Goal: Task Accomplishment & Management: Use online tool/utility

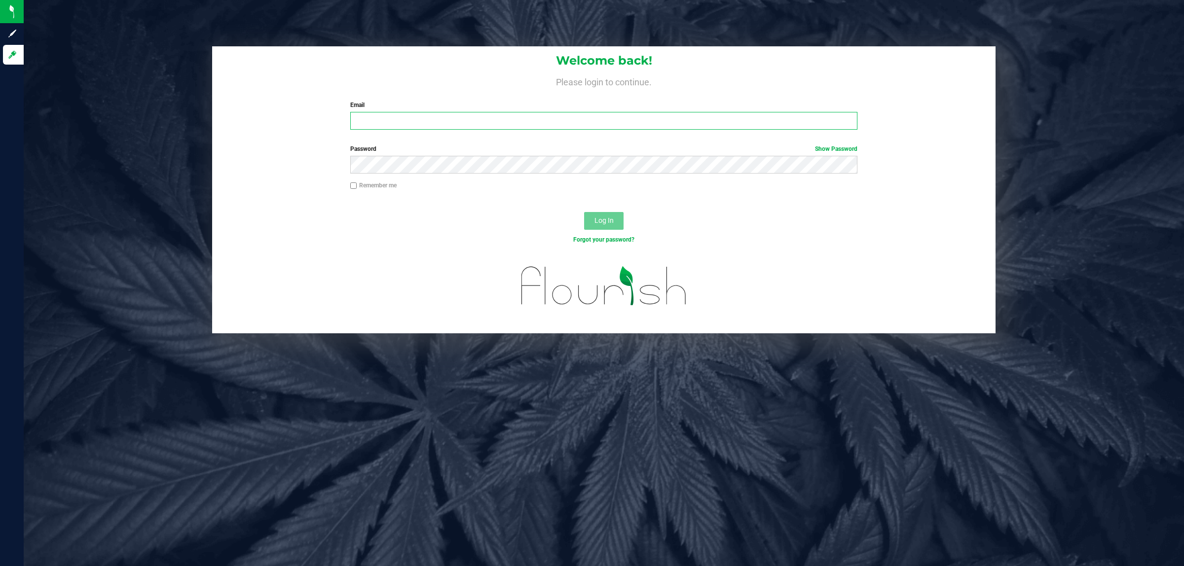
click at [414, 118] on input "Email" at bounding box center [604, 121] width 508 height 18
type input "[EMAIL_ADDRESS][DOMAIN_NAME]"
click at [584, 212] on button "Log In" at bounding box center [603, 221] width 39 height 18
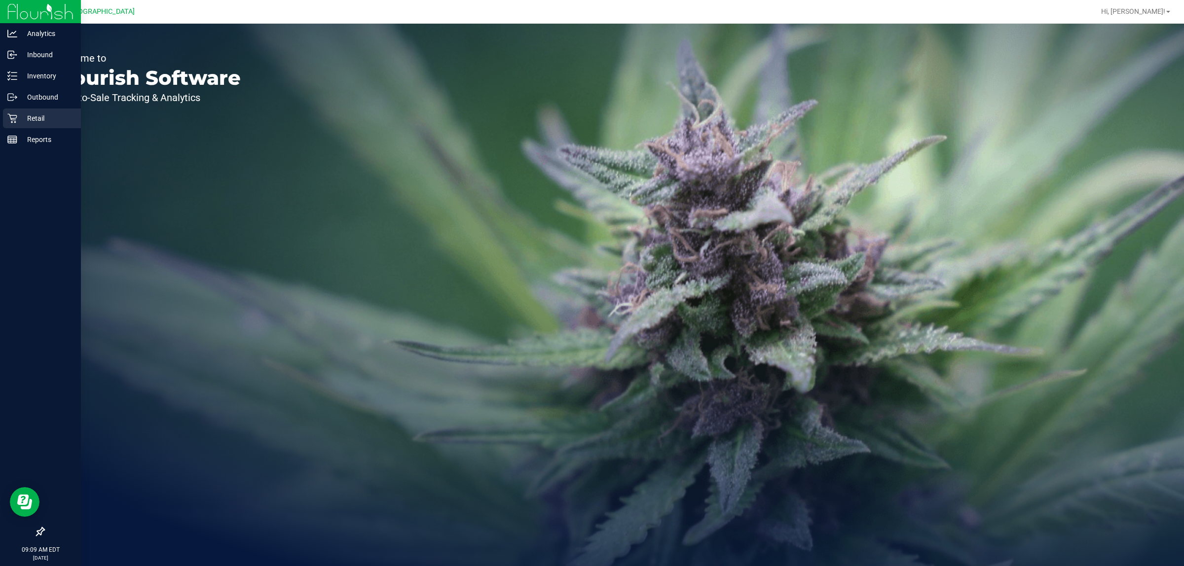
click at [6, 112] on div "Retail" at bounding box center [42, 119] width 78 height 20
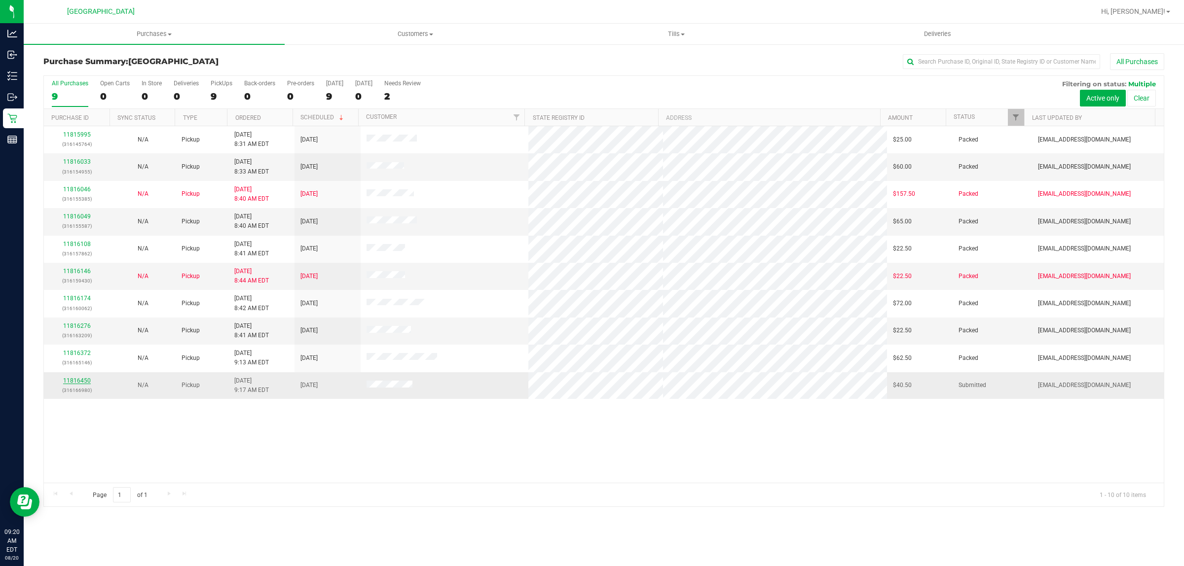
click at [84, 384] on link "11816450" at bounding box center [77, 380] width 28 height 7
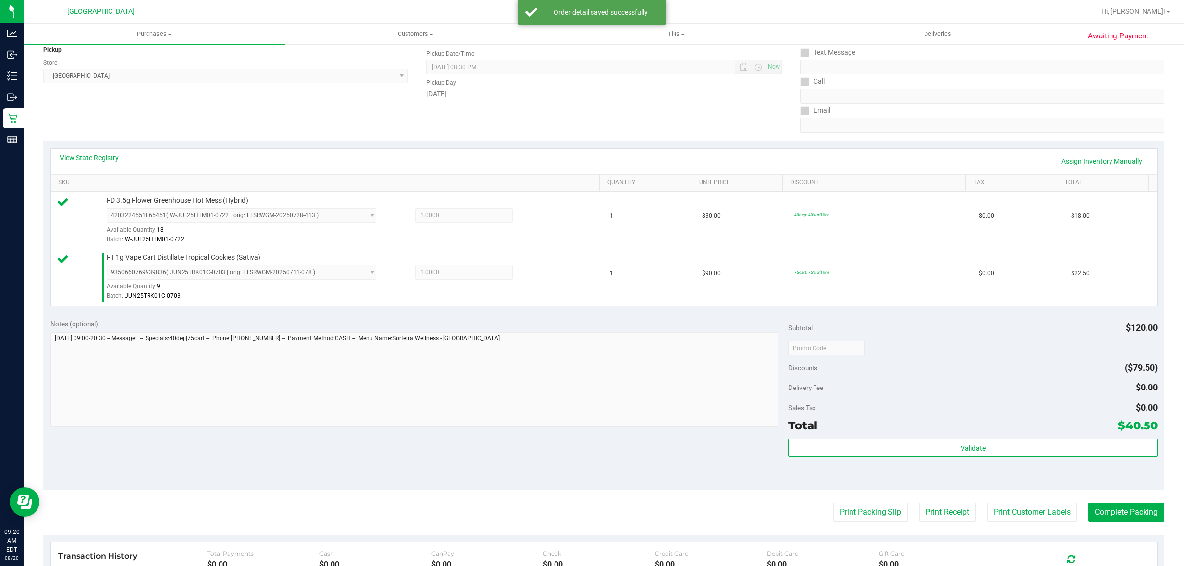
scroll to position [247, 0]
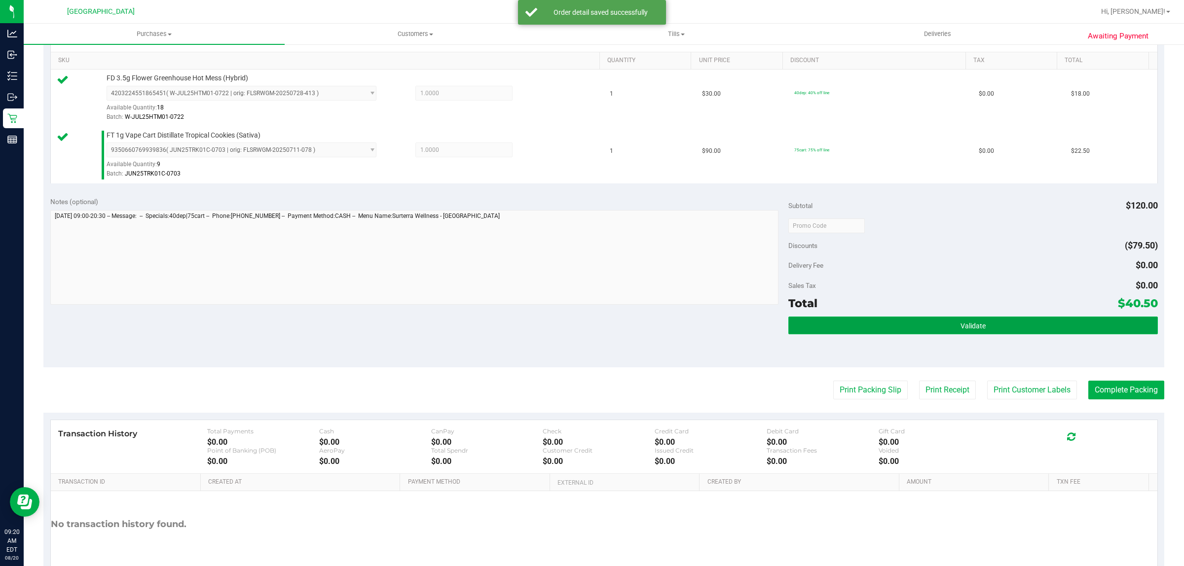
click at [966, 326] on span "Validate" at bounding box center [973, 326] width 25 height 8
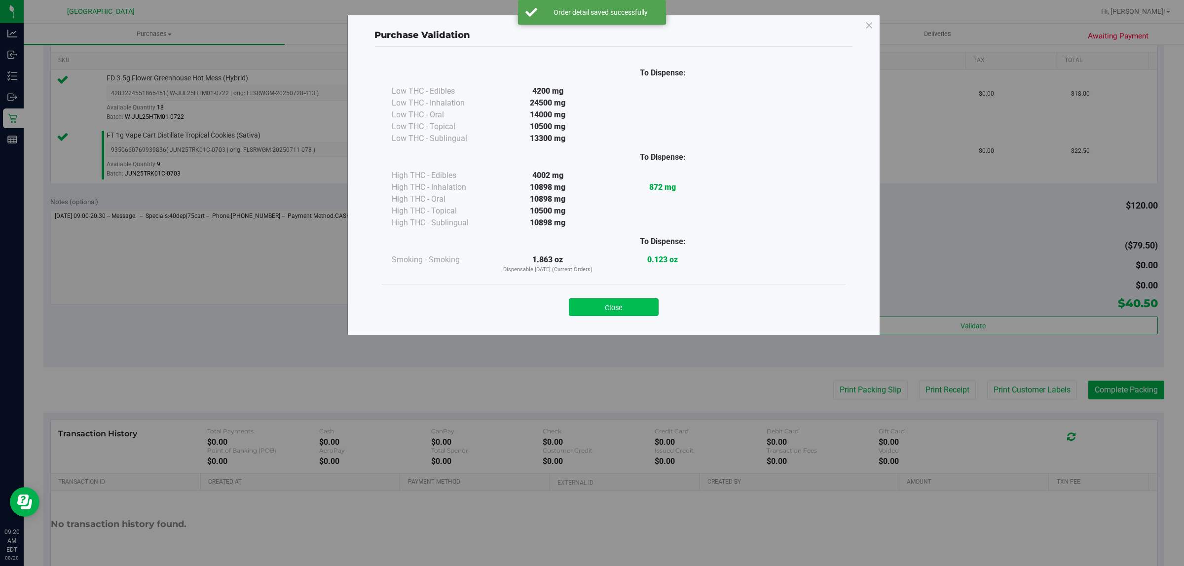
click at [642, 305] on button "Close" at bounding box center [614, 307] width 90 height 18
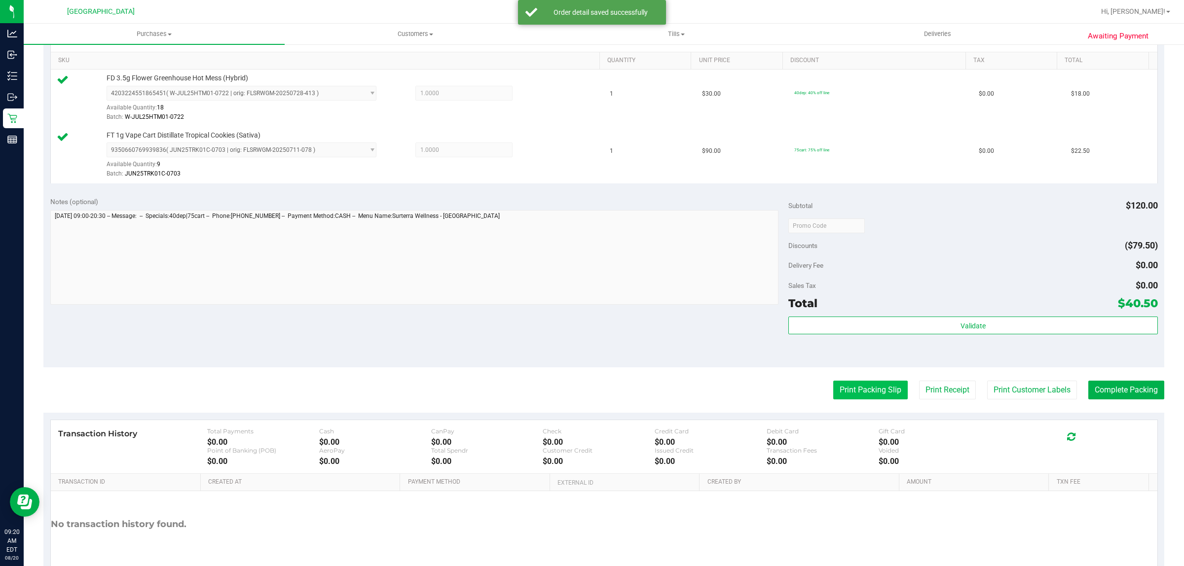
click at [866, 398] on button "Print Packing Slip" at bounding box center [870, 390] width 74 height 19
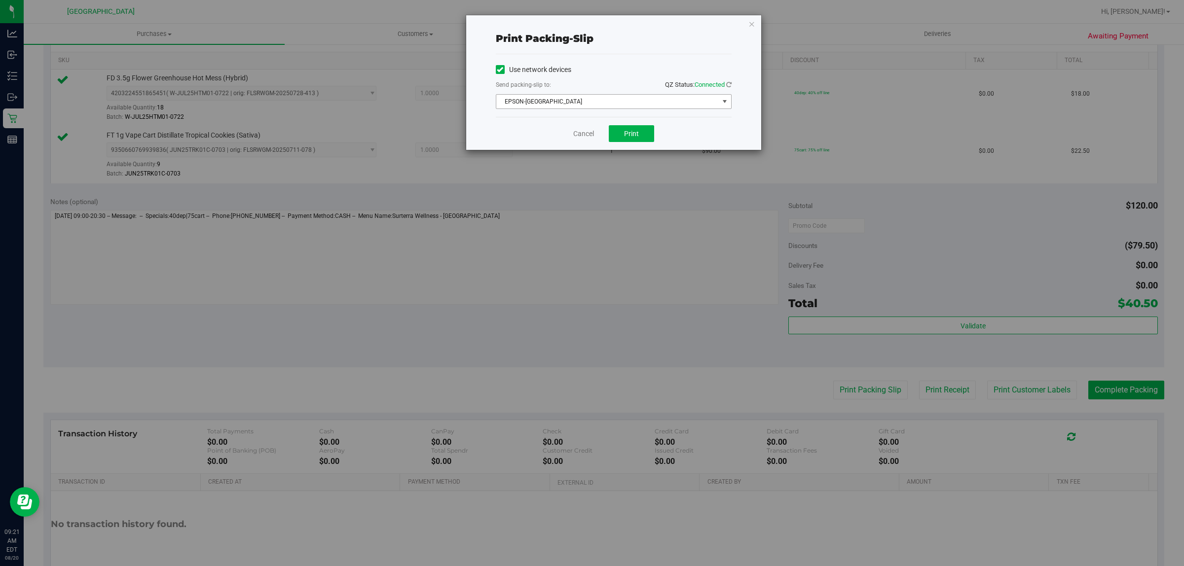
click at [612, 101] on span "EPSON-[GEOGRAPHIC_DATA]" at bounding box center [607, 102] width 223 height 14
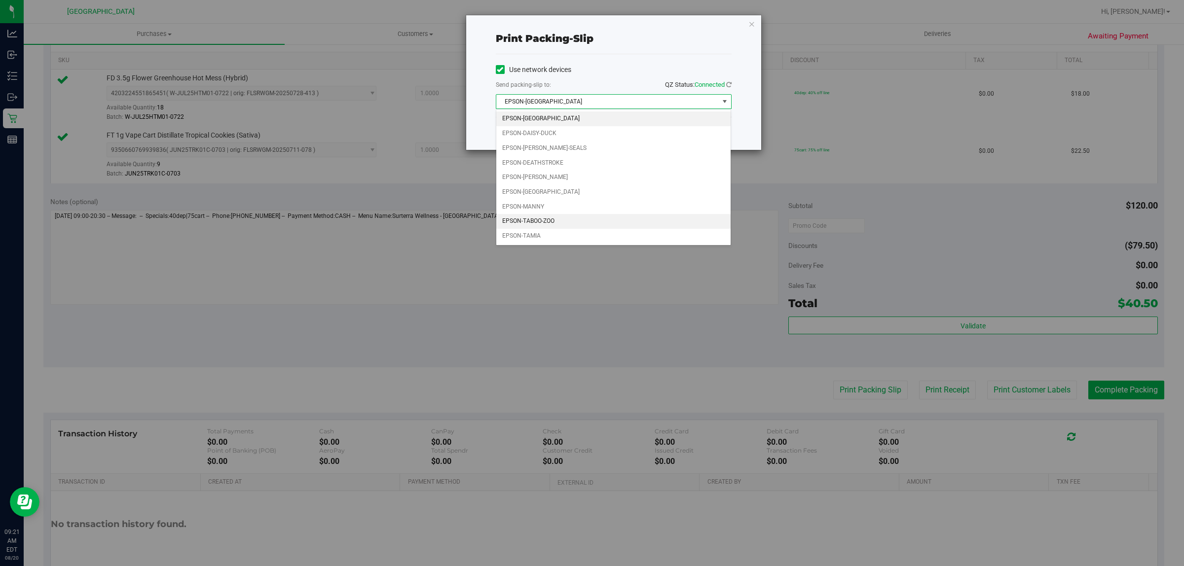
click at [563, 221] on li "EPSON-TABOO-ZOO" at bounding box center [613, 221] width 235 height 15
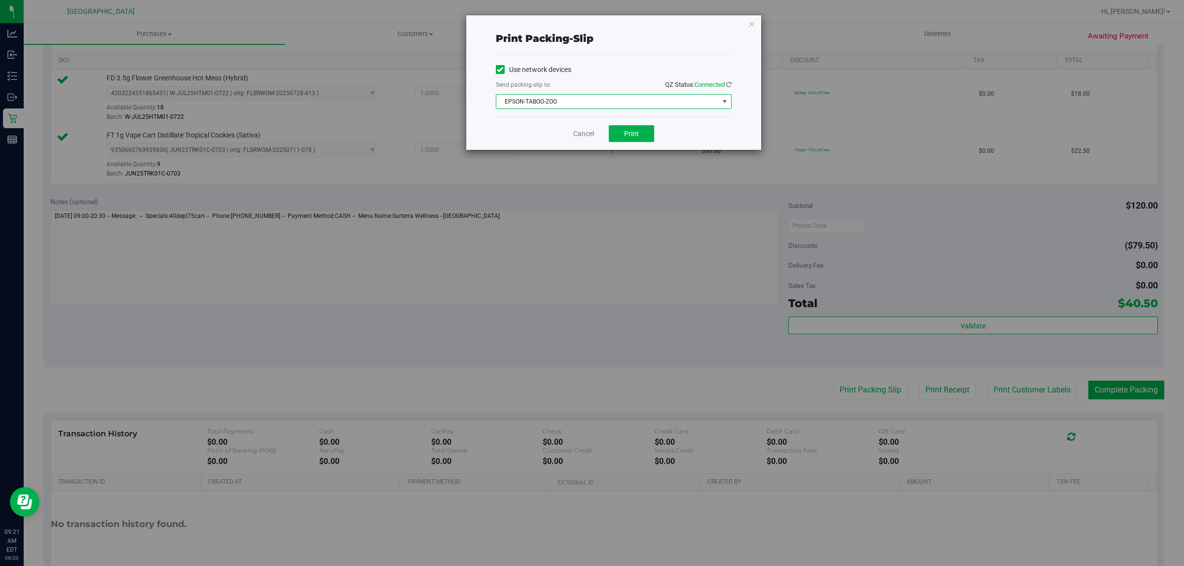
click at [602, 108] on span "EPSON-TABOO-ZOO" at bounding box center [607, 102] width 223 height 14
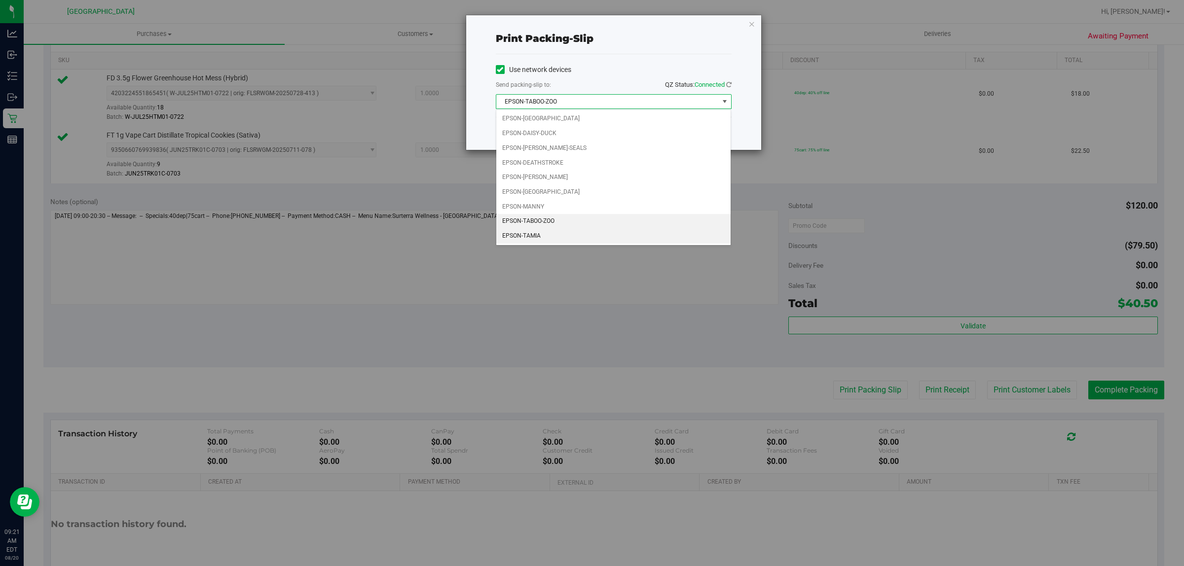
click at [561, 240] on li "EPSON-TAMIA" at bounding box center [613, 236] width 235 height 15
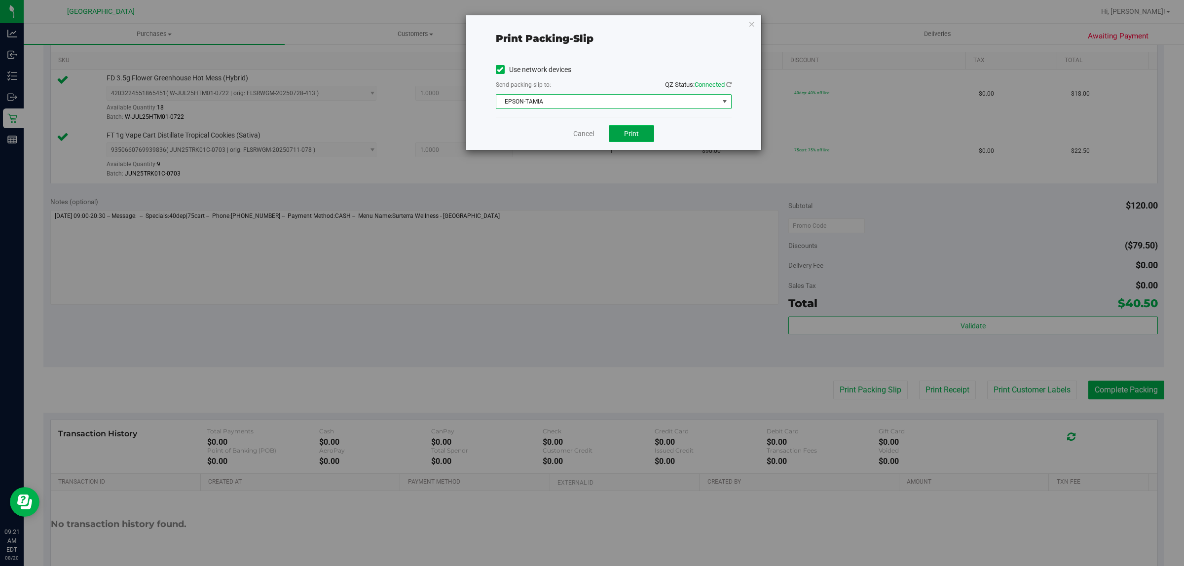
click at [625, 141] on button "Print" at bounding box center [631, 133] width 45 height 17
click at [753, 23] on icon "button" at bounding box center [751, 24] width 7 height 12
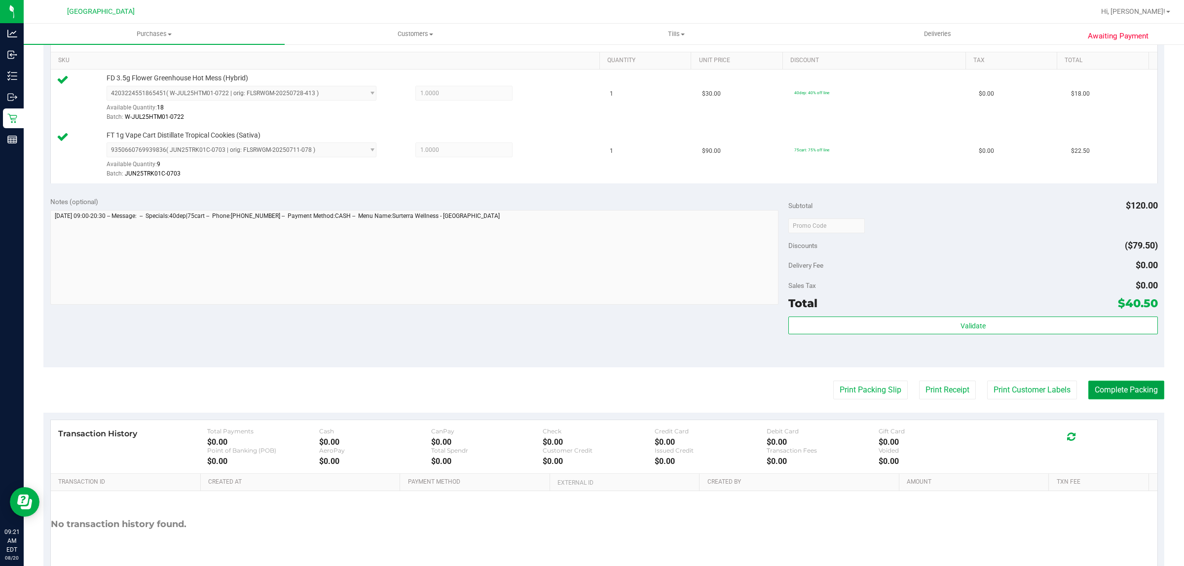
click at [1101, 387] on button "Complete Packing" at bounding box center [1126, 390] width 76 height 19
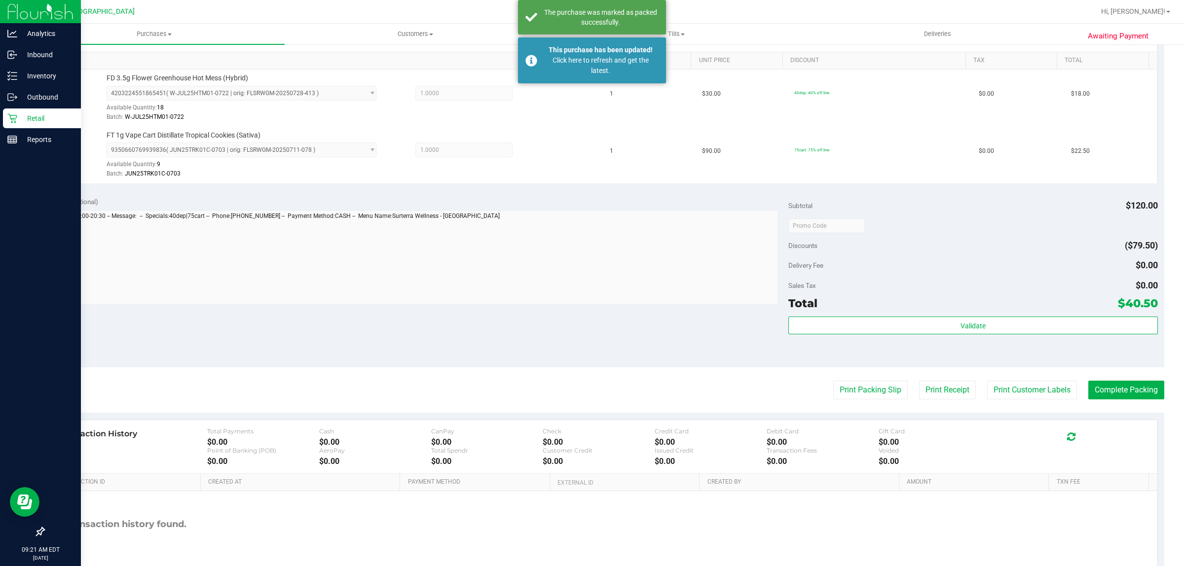
click at [45, 116] on p "Retail" at bounding box center [46, 118] width 59 height 12
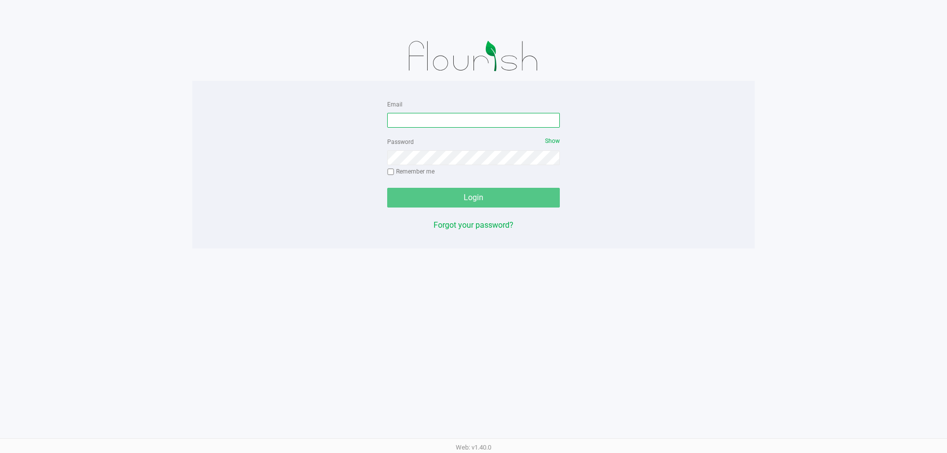
click at [402, 123] on input "Email" at bounding box center [473, 120] width 173 height 15
type input "[EMAIL_ADDRESS][DOMAIN_NAME]"
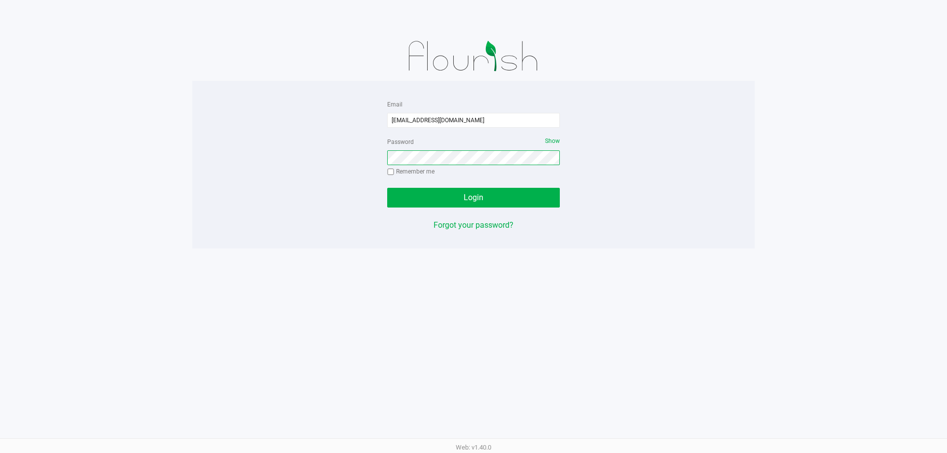
click at [387, 188] on button "Login" at bounding box center [473, 198] width 173 height 20
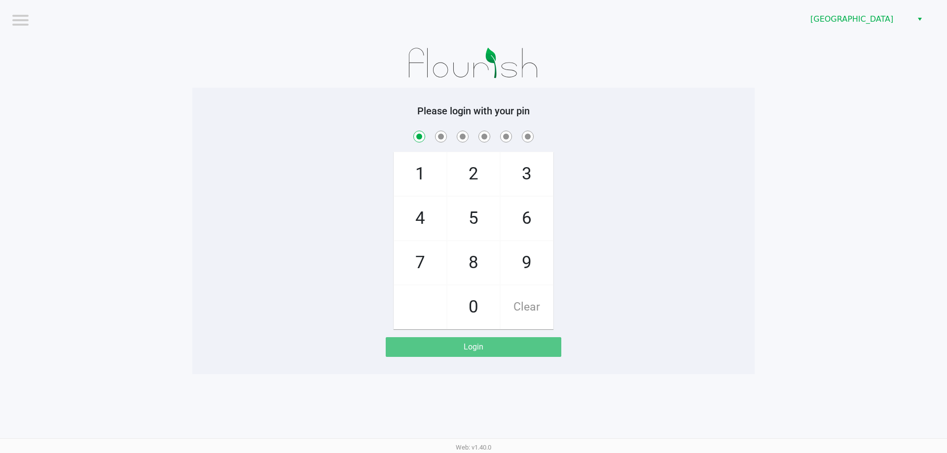
checkbox input "true"
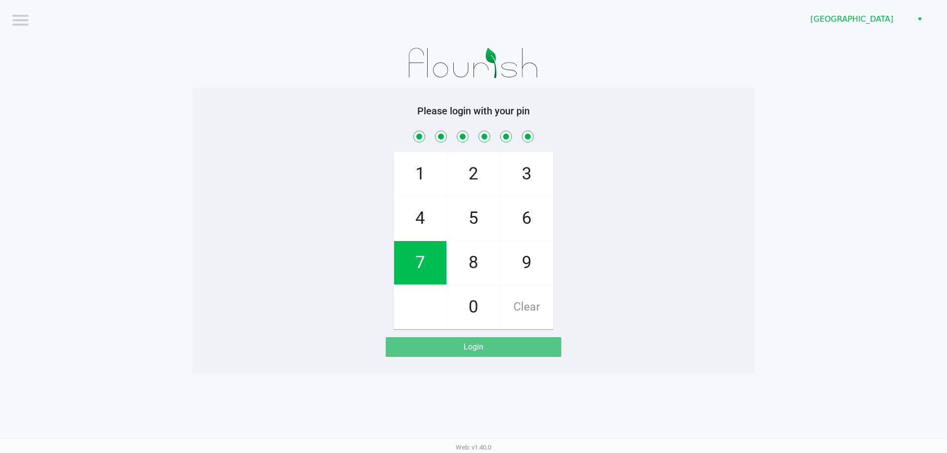
checkbox input "true"
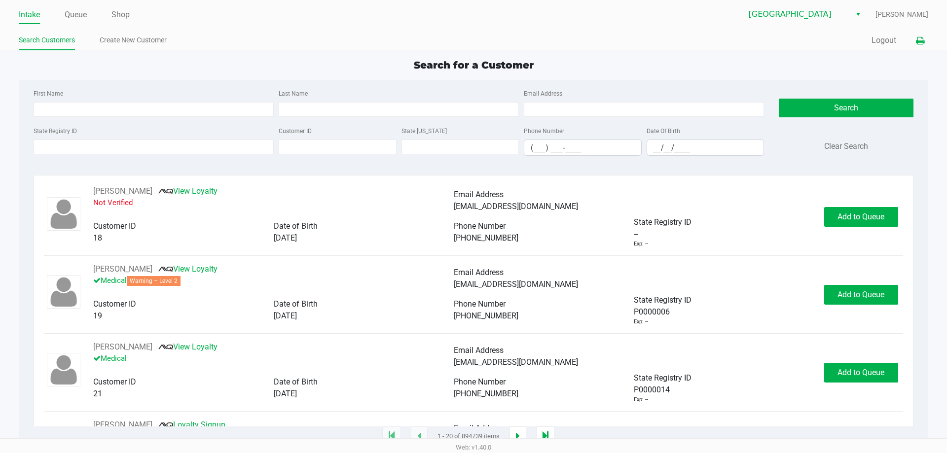
click at [920, 46] on button at bounding box center [920, 41] width 16 height 18
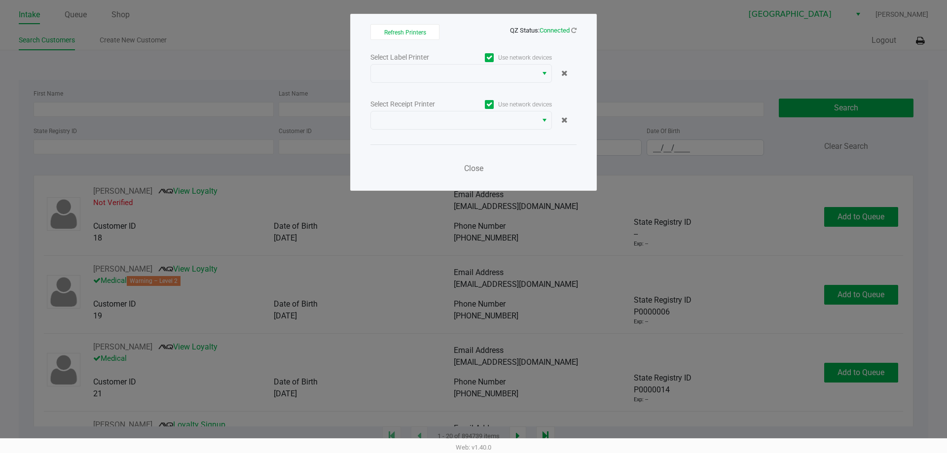
drag, startPoint x: 322, startPoint y: 60, endPoint x: 363, endPoint y: 67, distance: 41.6
click at [322, 60] on ngb-modal-window "Refresh Printers QZ Status: Connected Select Label Printer Use network devices …" at bounding box center [473, 226] width 947 height 453
click at [366, 67] on div "Refresh Printers QZ Status: Connected Select Label Printer Use network devices …" at bounding box center [473, 102] width 247 height 177
click at [372, 66] on div "Refresh Printers QZ Status: Connected Select Label Printer Use network devices …" at bounding box center [473, 102] width 247 height 177
click at [372, 67] on span at bounding box center [454, 74] width 166 height 18
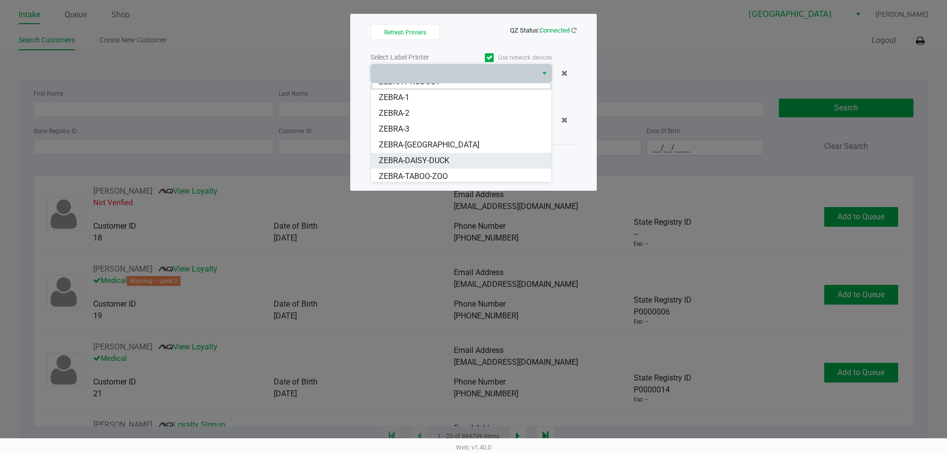
scroll to position [12, 0]
click at [414, 172] on span "ZEBRA-TABOO-ZOO" at bounding box center [413, 174] width 69 height 12
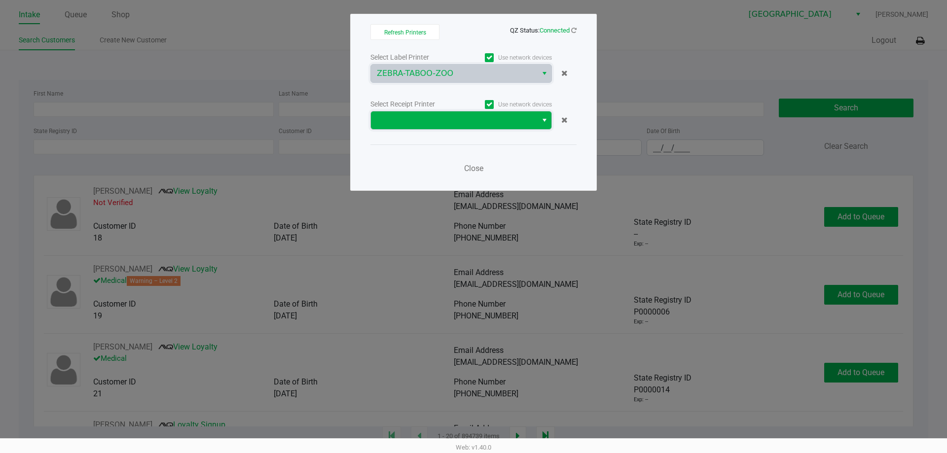
click at [419, 116] on span at bounding box center [454, 120] width 154 height 12
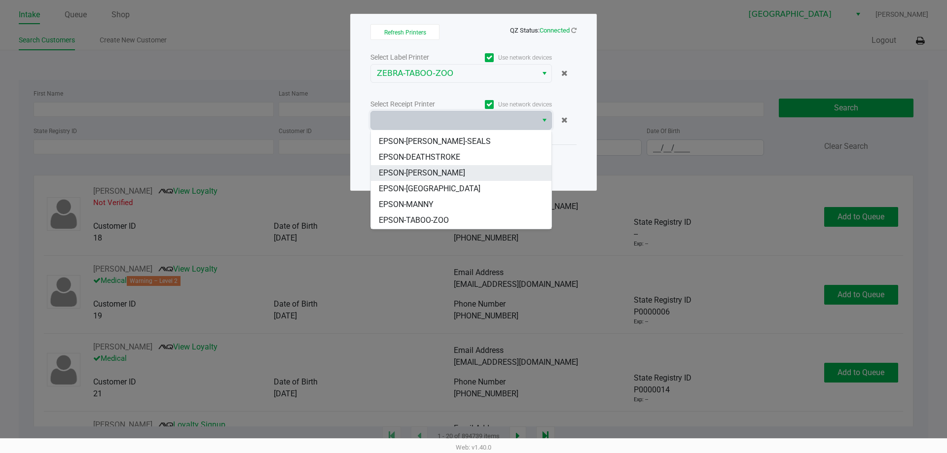
scroll to position [43, 0]
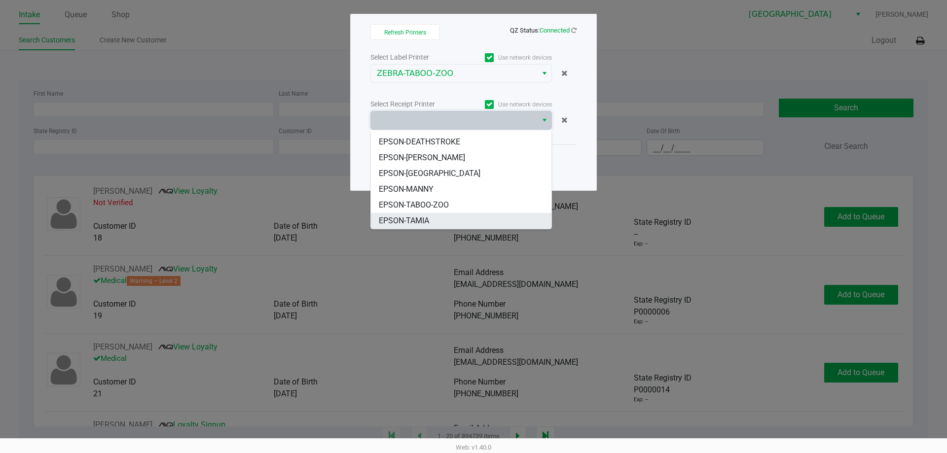
click at [428, 215] on span "EPSON-TAMIA" at bounding box center [404, 221] width 50 height 12
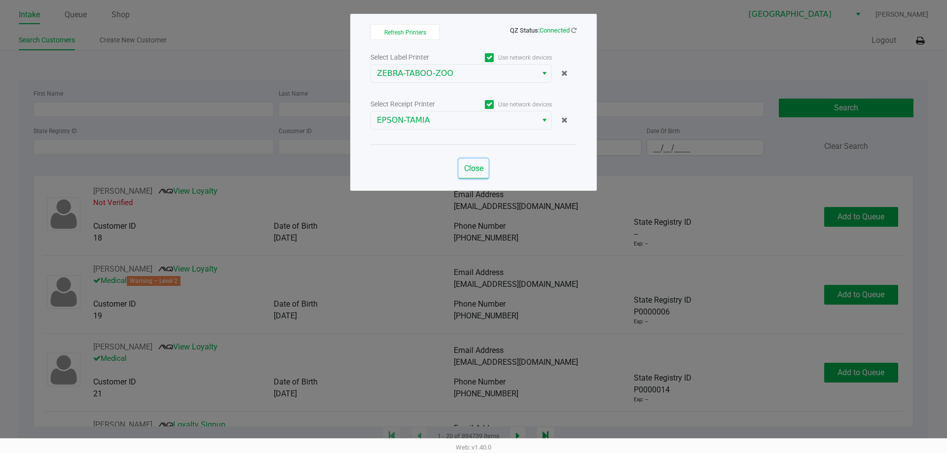
click at [470, 169] on span "Close" at bounding box center [473, 168] width 19 height 9
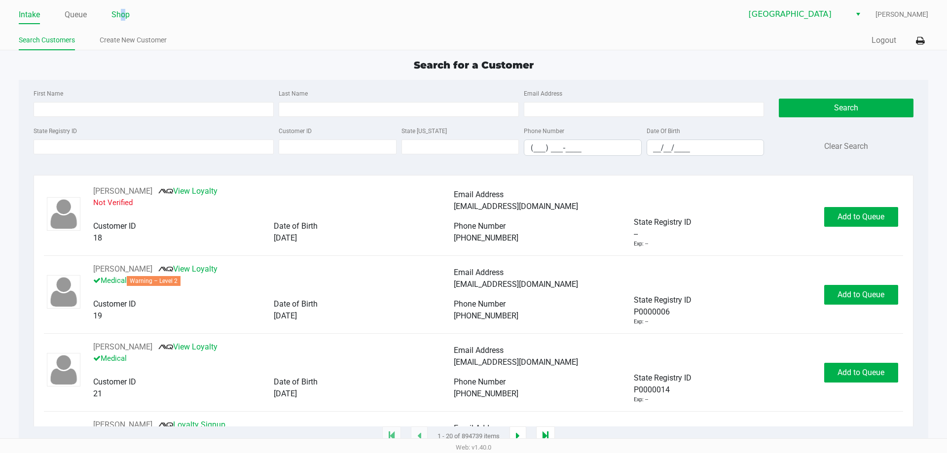
click at [125, 20] on link "Shop" at bounding box center [121, 15] width 18 height 14
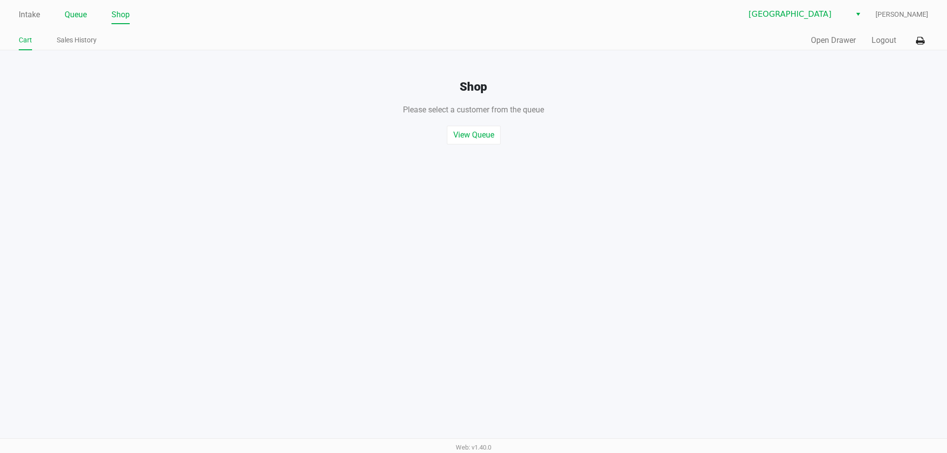
click at [72, 14] on link "Queue" at bounding box center [76, 15] width 22 height 14
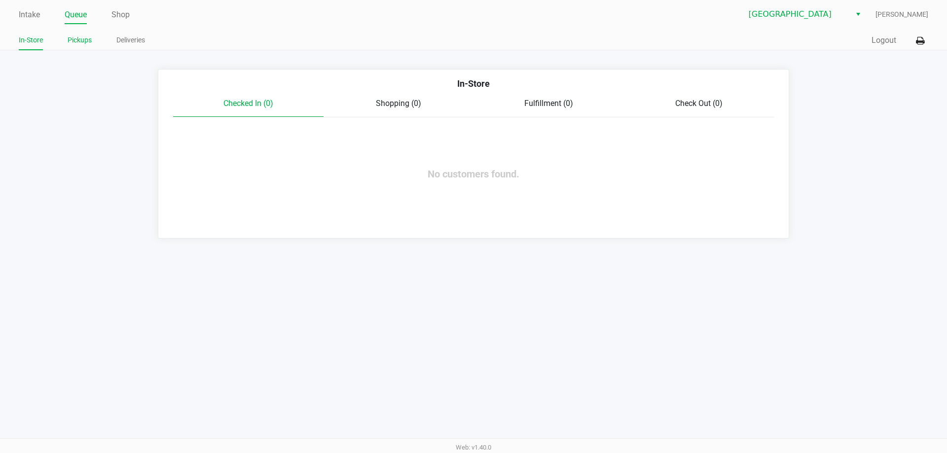
click at [81, 42] on link "Pickups" at bounding box center [80, 40] width 24 height 12
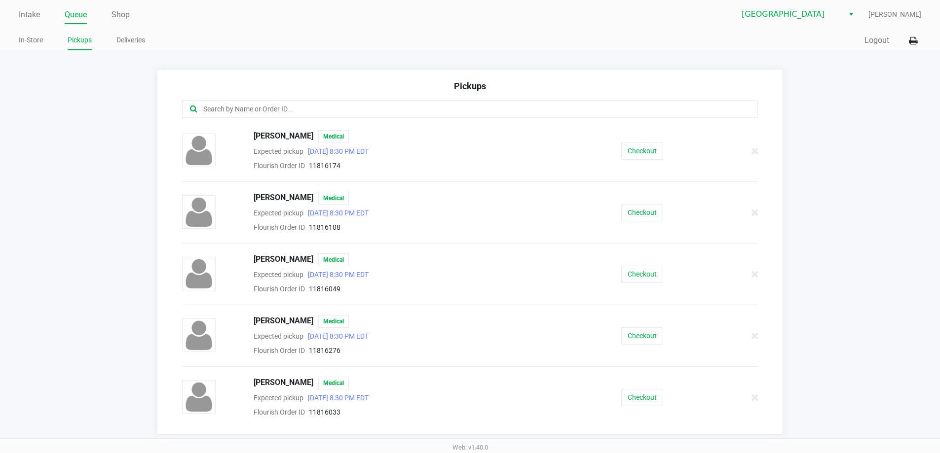
click at [279, 126] on div at bounding box center [470, 115] width 591 height 30
click at [279, 131] on span "FRANK GABBAMONTE" at bounding box center [284, 136] width 60 height 13
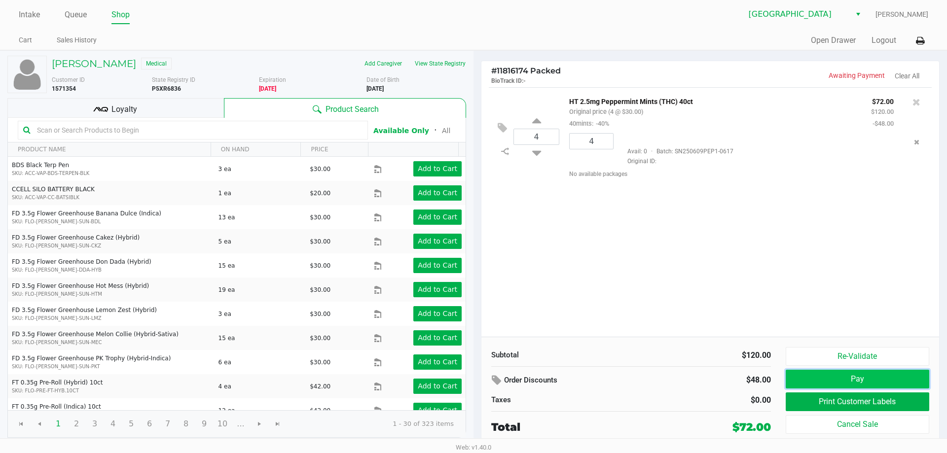
click at [864, 373] on button "Pay" at bounding box center [858, 379] width 144 height 19
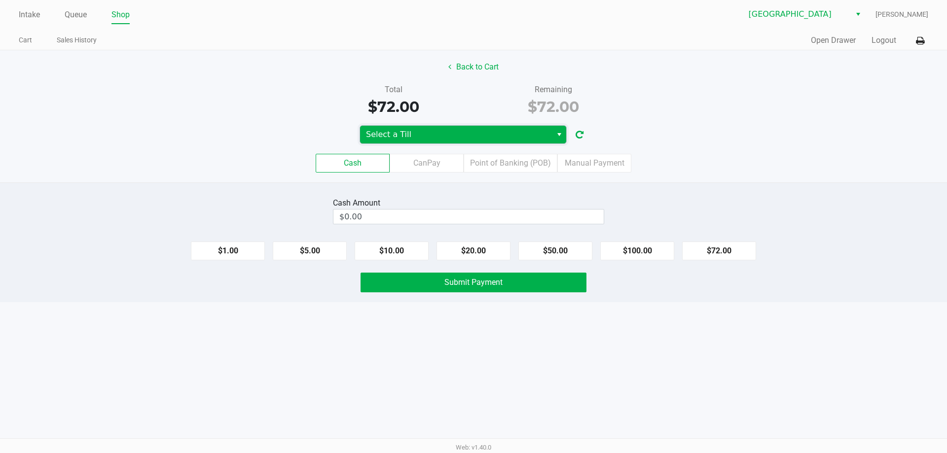
click at [391, 140] on span "Select a Till" at bounding box center [456, 135] width 180 height 12
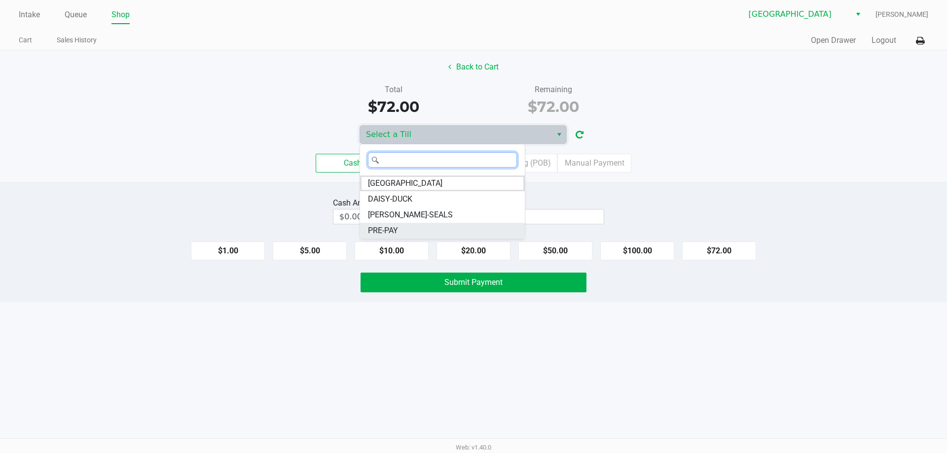
click at [394, 228] on span "PRE-PAY" at bounding box center [383, 231] width 30 height 12
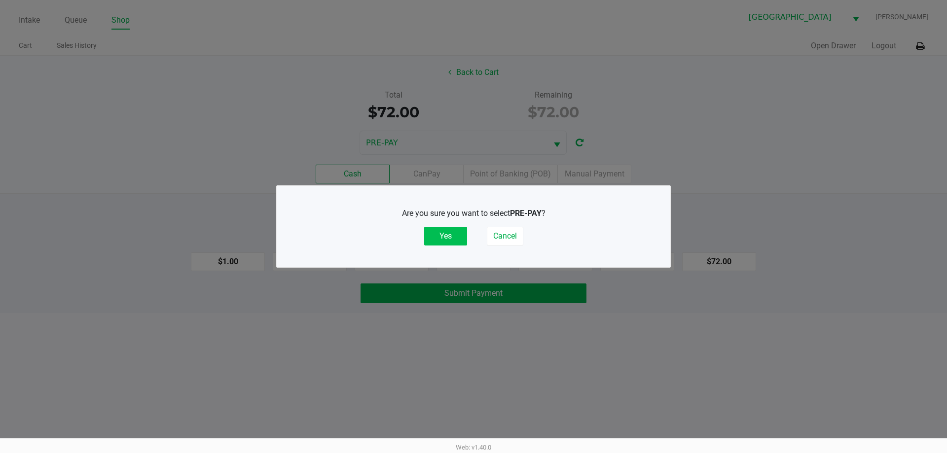
click at [448, 229] on button "Yes" at bounding box center [445, 236] width 43 height 19
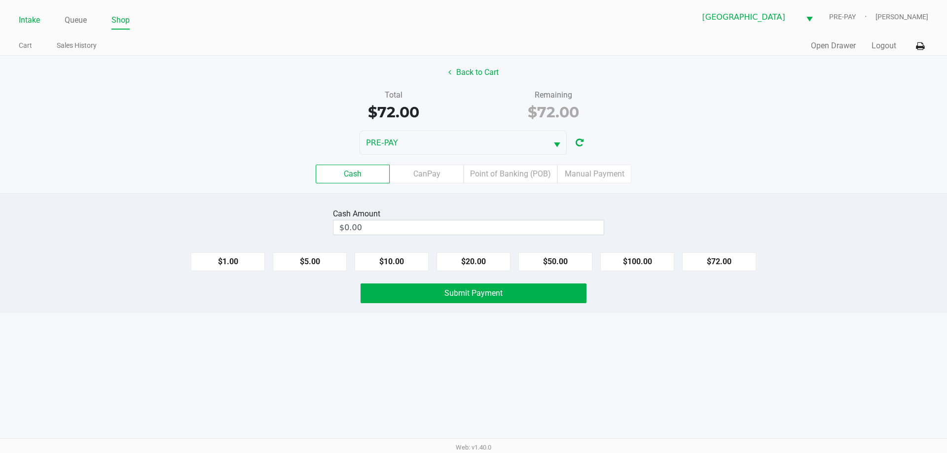
click at [23, 24] on link "Intake" at bounding box center [29, 20] width 21 height 14
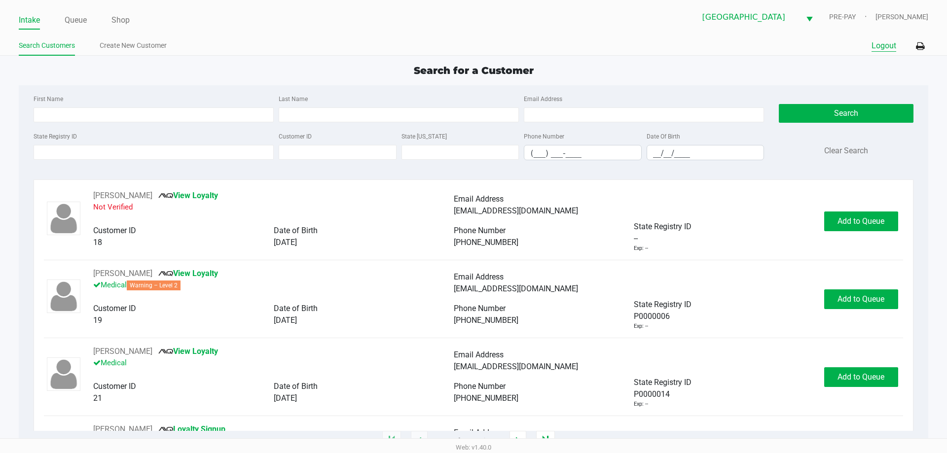
click at [877, 51] on button "Logout" at bounding box center [884, 46] width 25 height 12
